Goal: Task Accomplishment & Management: Manage account settings

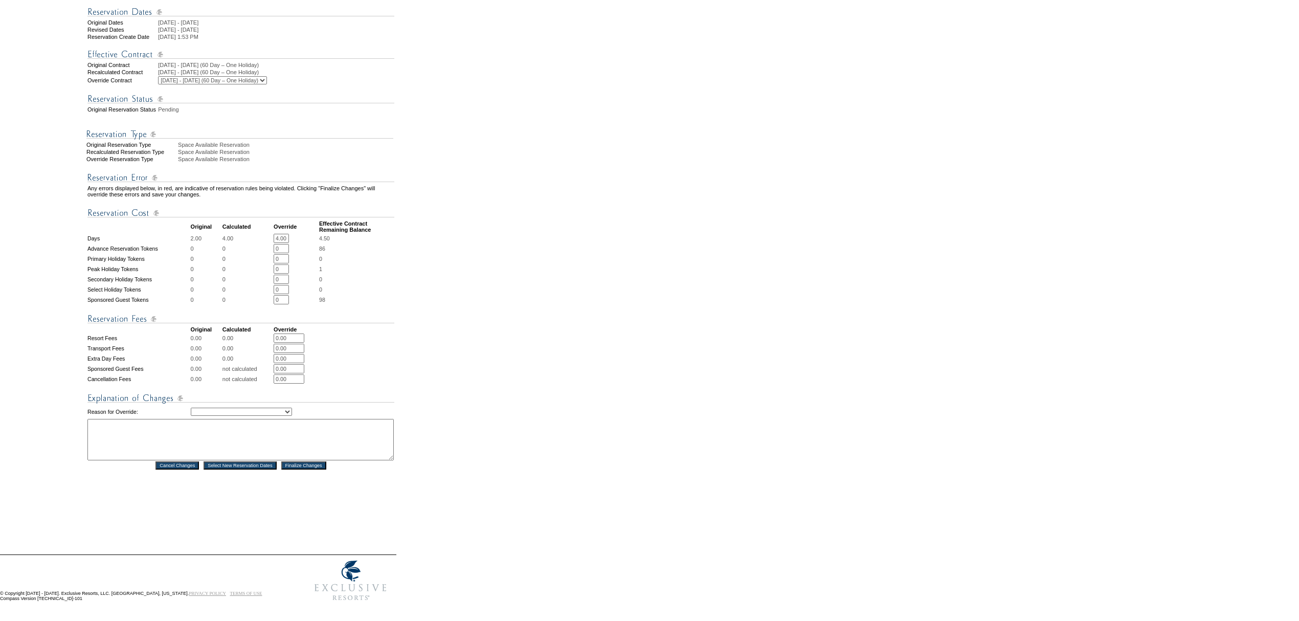
scroll to position [181, 0]
click at [258, 410] on select "Creating Continuous Stay Days Rebooked After Cancellation Editing Occupant Expe…" at bounding box center [241, 412] width 101 height 8
select select "1044"
click at [191, 408] on select "Creating Continuous Stay Days Rebooked After Cancellation Editing Occupant Expe…" at bounding box center [241, 412] width 101 height 8
click at [228, 427] on textarea at bounding box center [240, 439] width 306 height 41
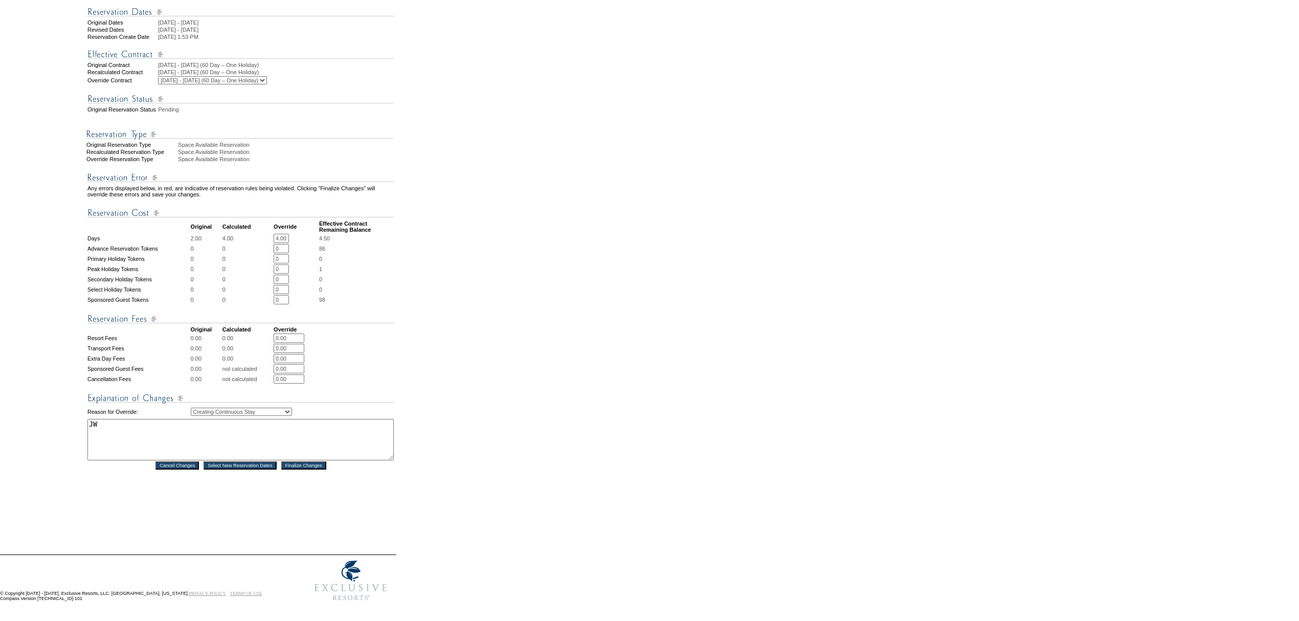
type textarea "JW"
click at [300, 462] on input "Finalize Changes" at bounding box center [303, 465] width 45 height 8
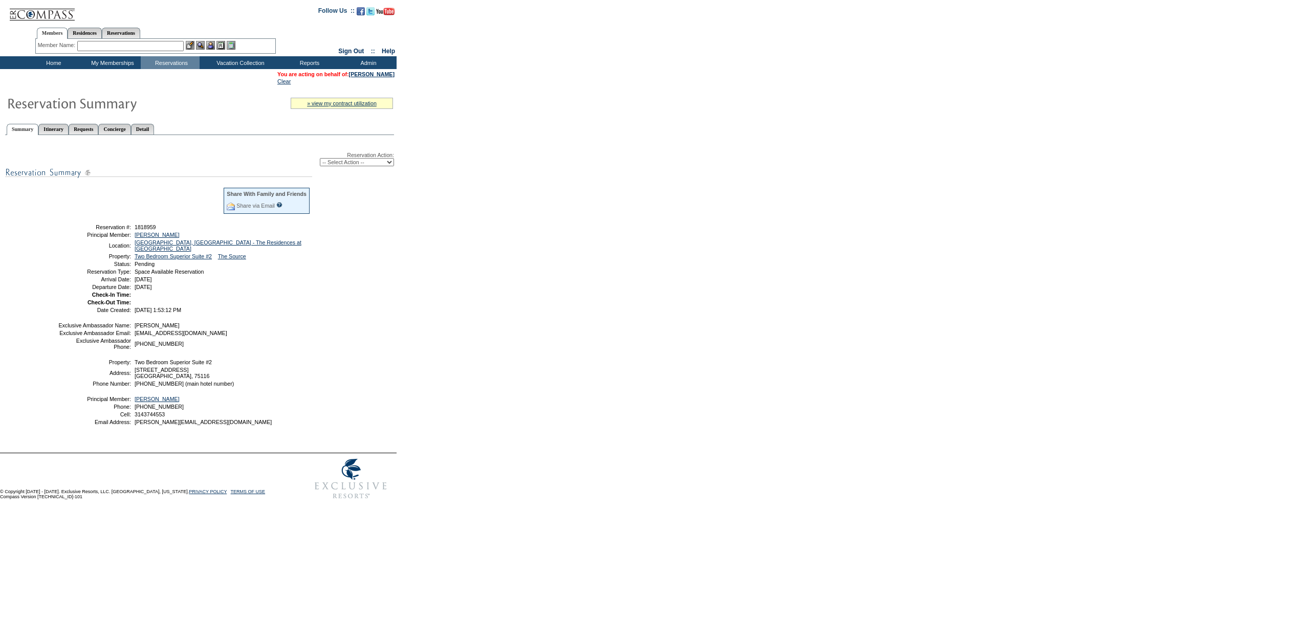
click at [51, 65] on td "Home" at bounding box center [52, 62] width 59 height 13
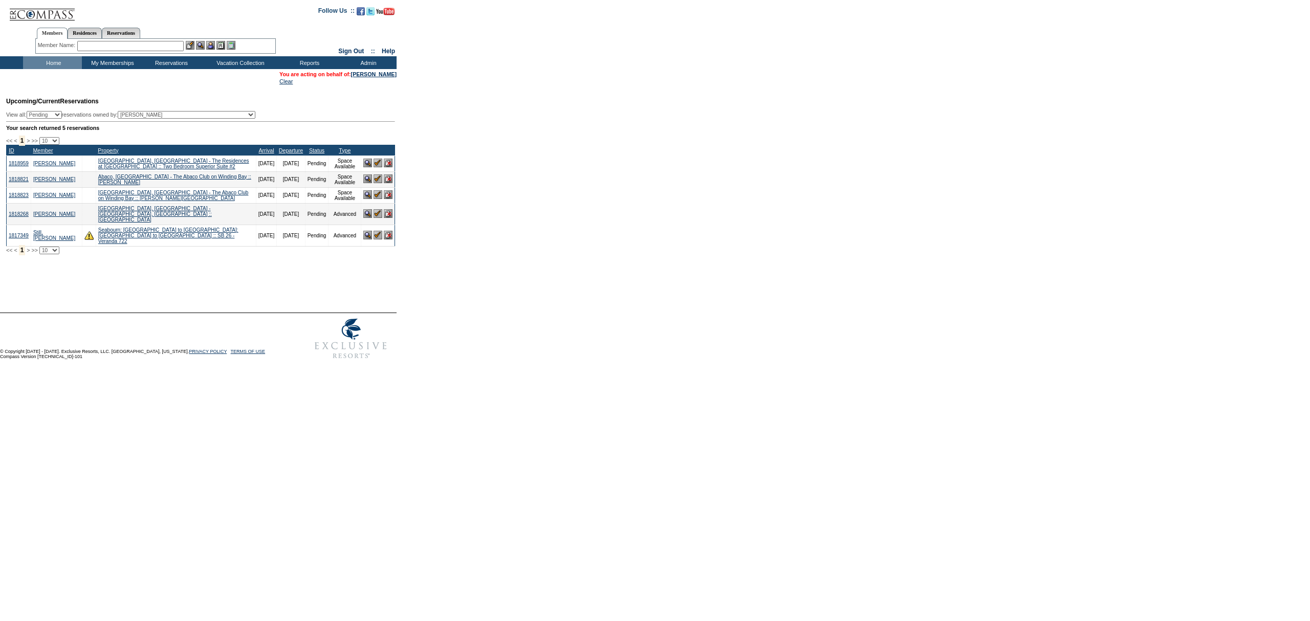
click at [52, 50] on div "Member Name: Destination or Residence: ReservationId:" at bounding box center [155, 46] width 240 height 15
click at [377, 236] on img at bounding box center [377, 235] width 9 height 9
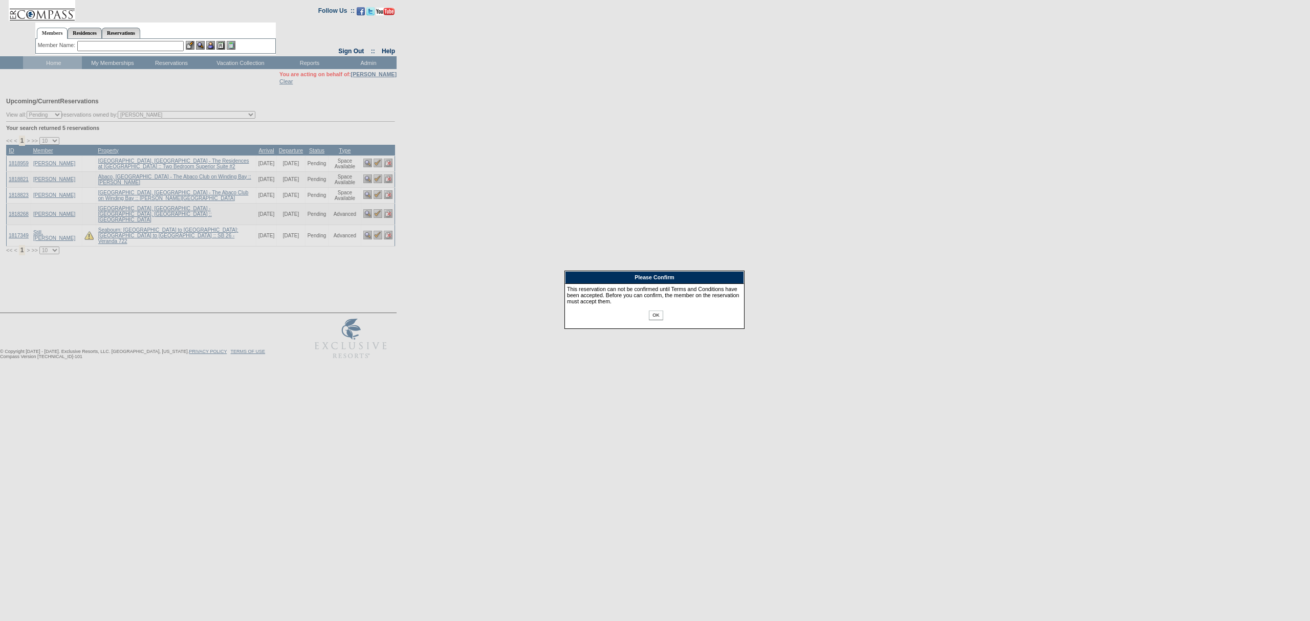
click at [650, 318] on input "OK" at bounding box center [656, 316] width 14 height 10
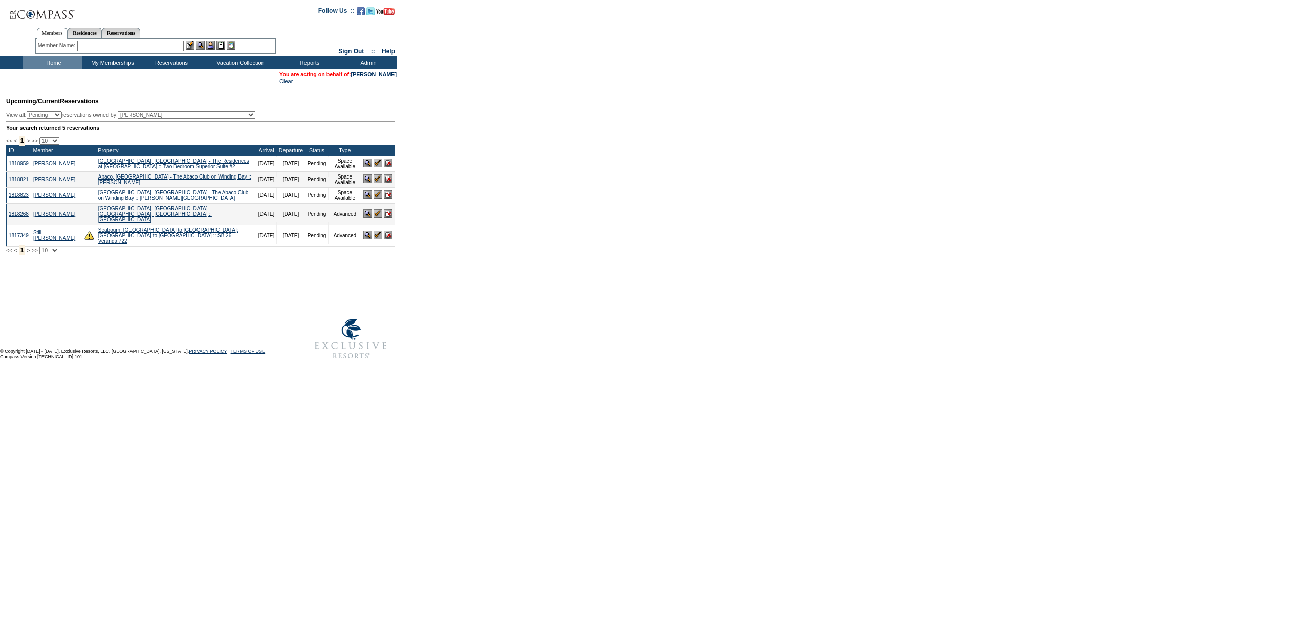
click at [45, 61] on td "Home" at bounding box center [52, 62] width 59 height 13
